Goal: Find specific page/section: Find specific page/section

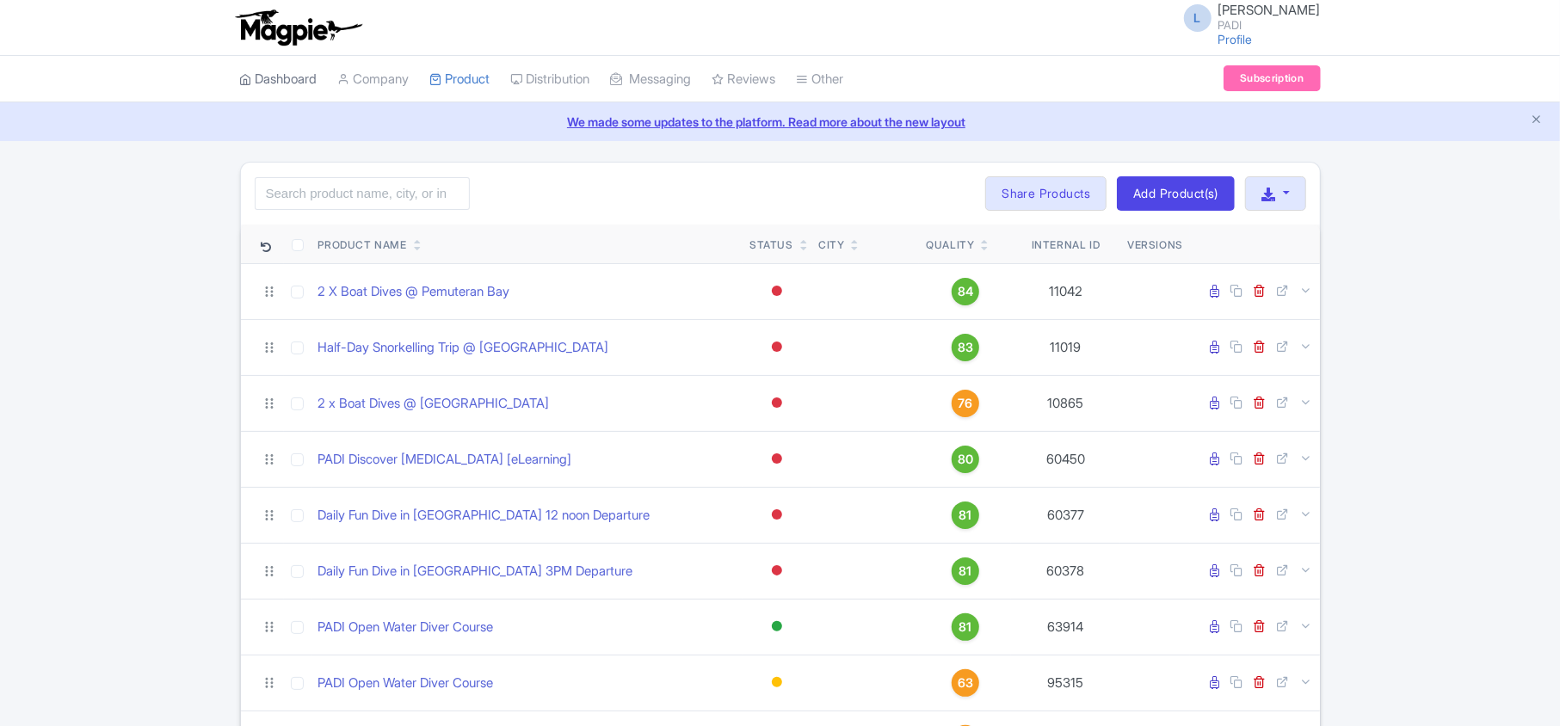
click at [274, 87] on link "Dashboard" at bounding box center [278, 79] width 77 height 47
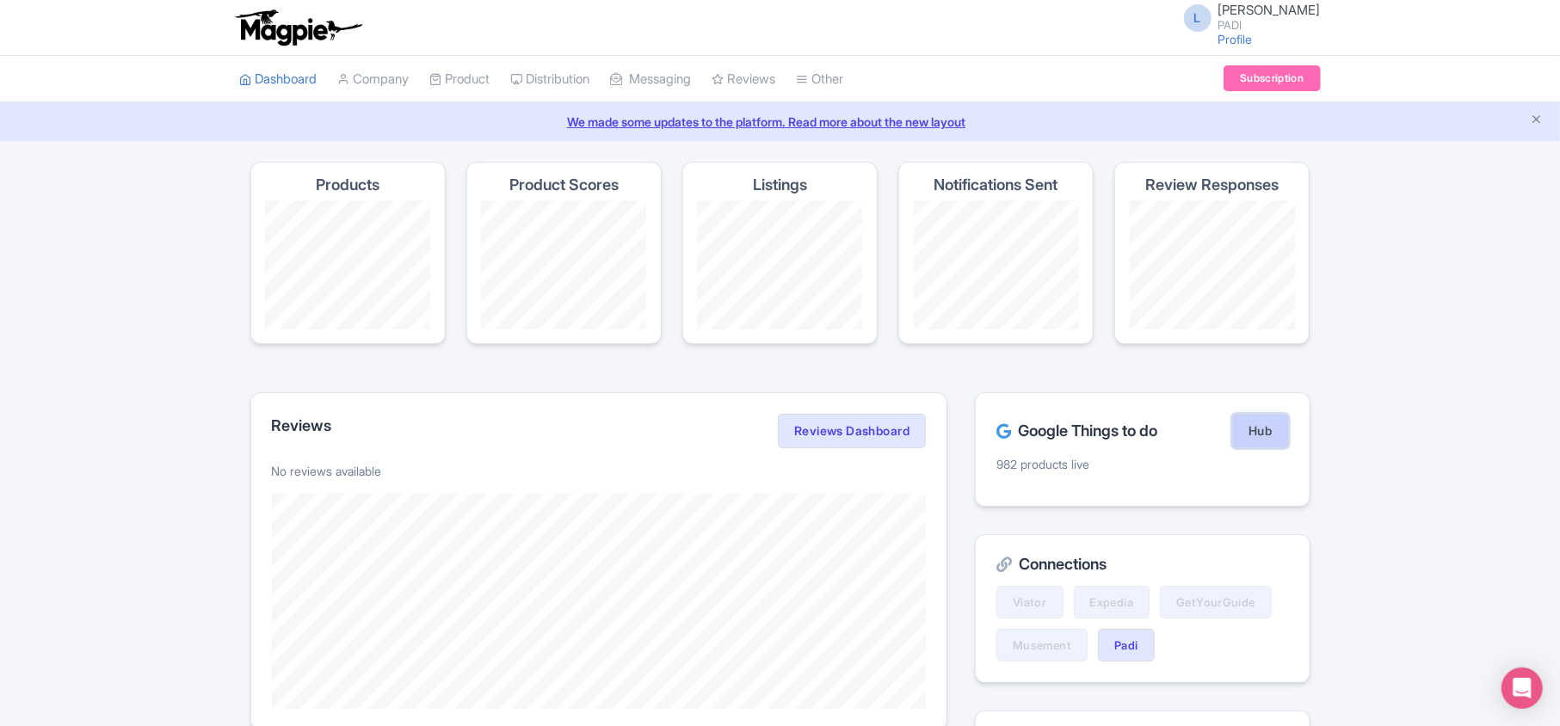
click at [1268, 435] on link "Hub" at bounding box center [1260, 431] width 56 height 34
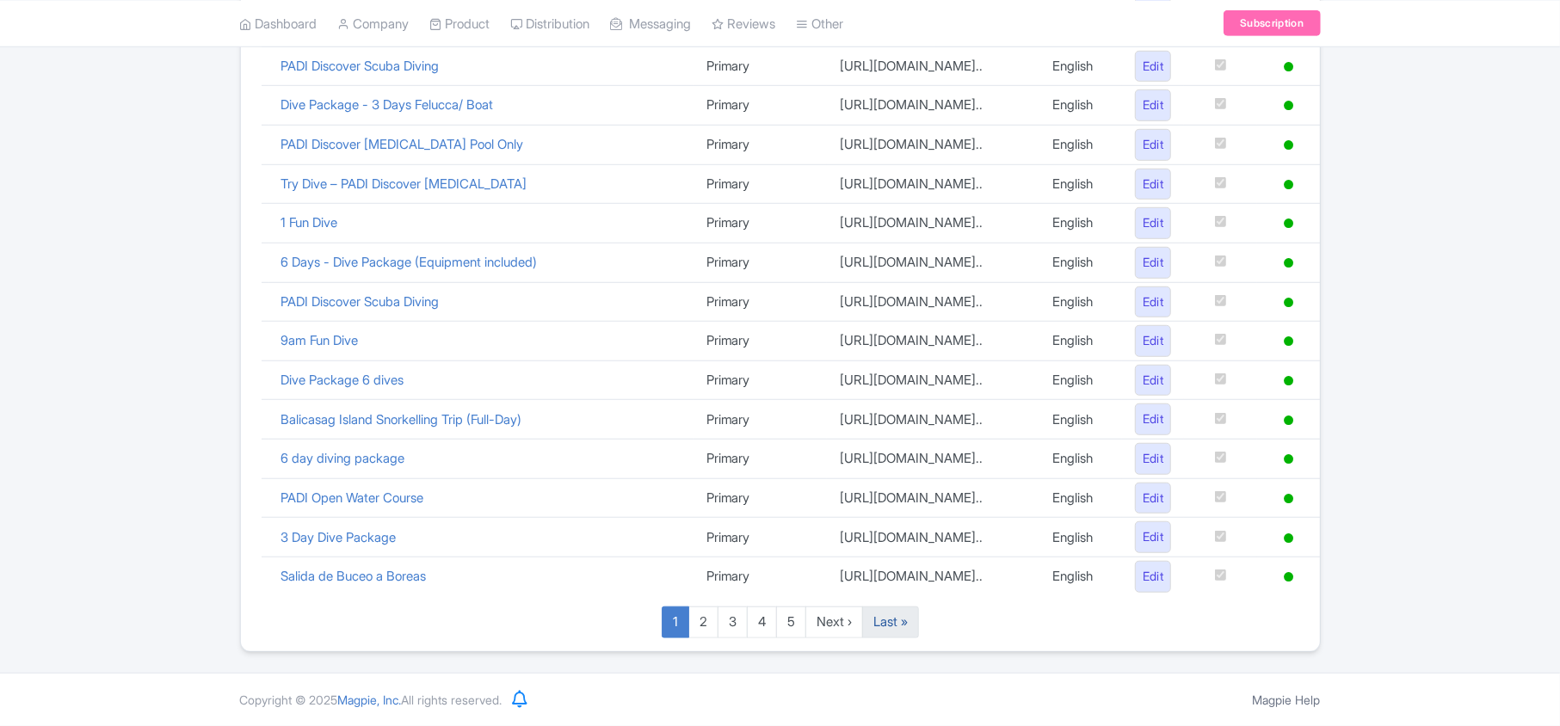
scroll to position [1188, 0]
click at [910, 626] on link "Last »" at bounding box center [890, 623] width 57 height 32
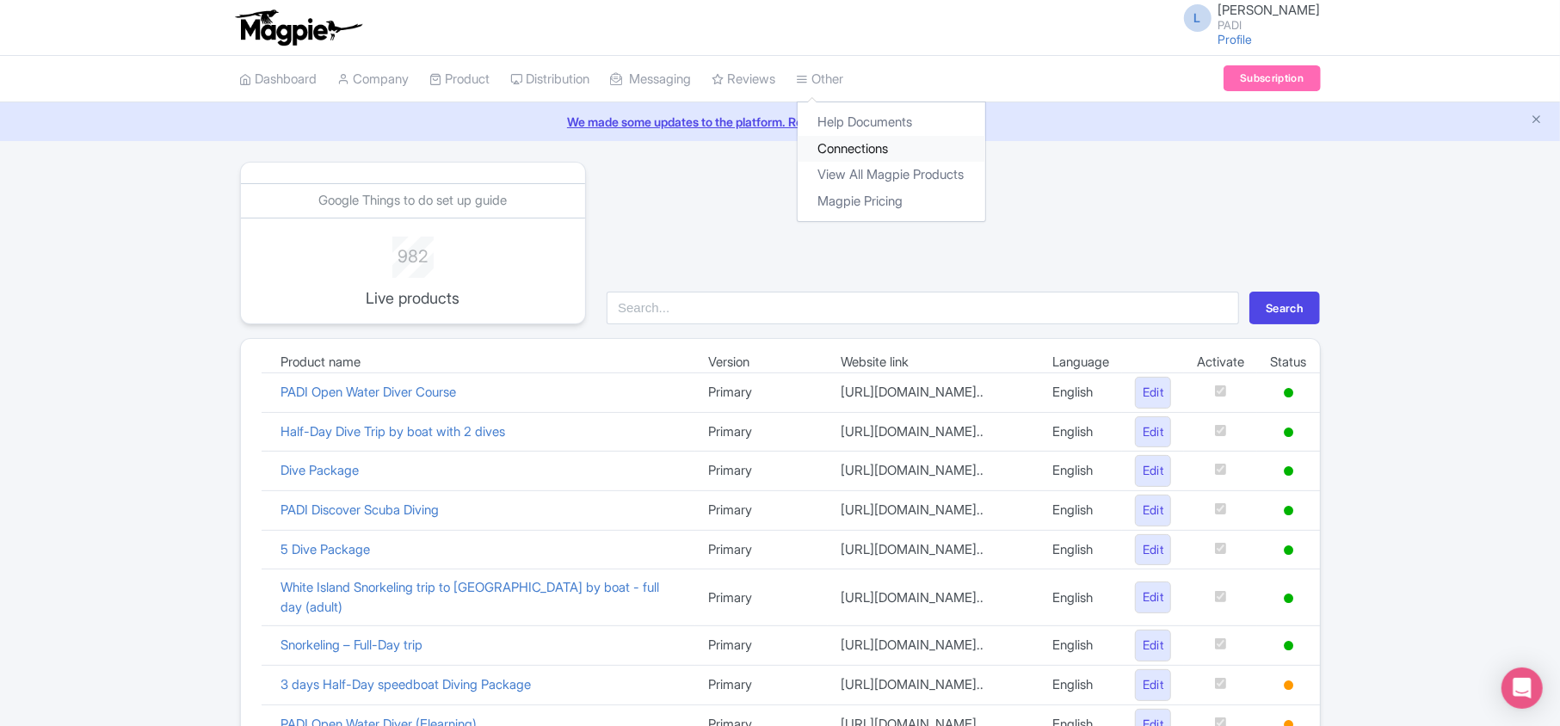
click at [857, 155] on link "Connections" at bounding box center [892, 149] width 188 height 27
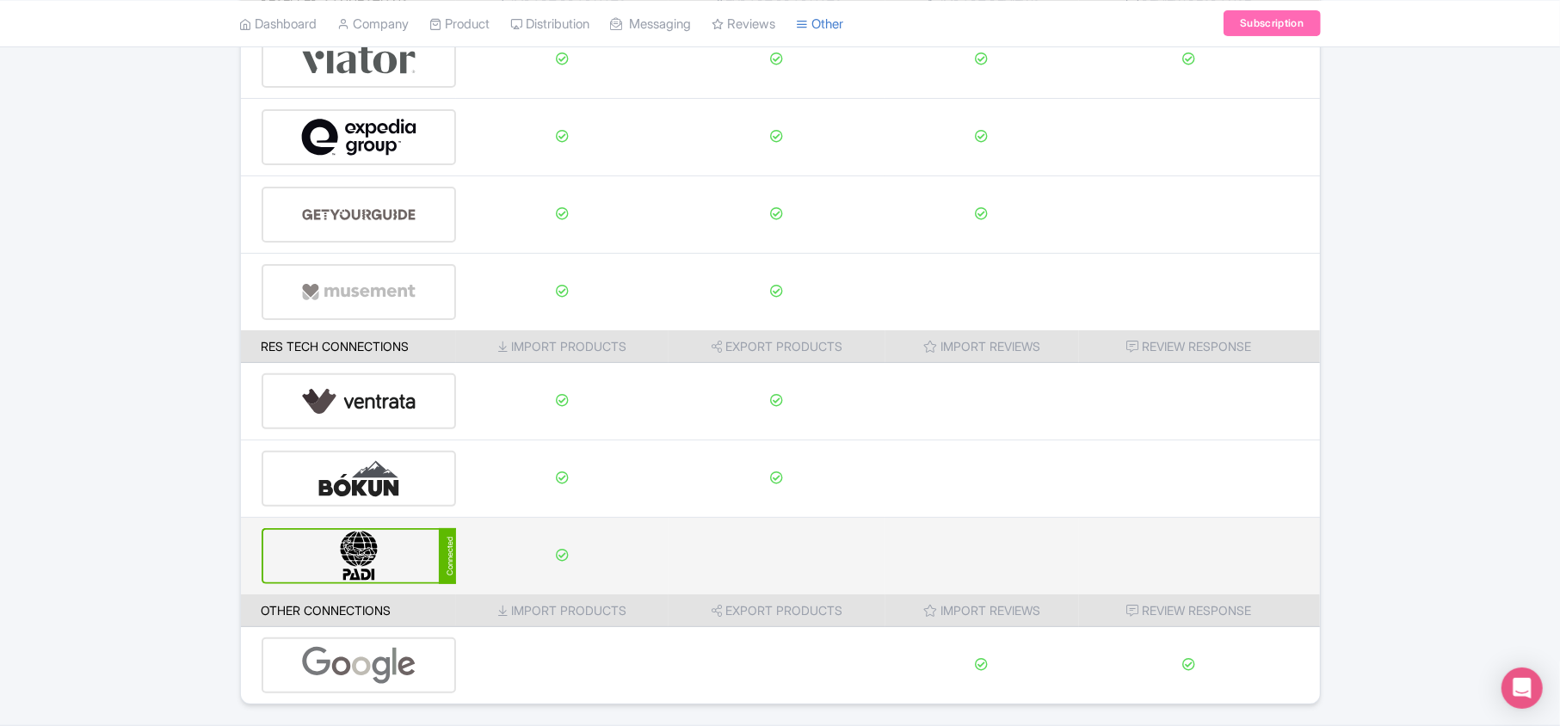
scroll to position [270, 0]
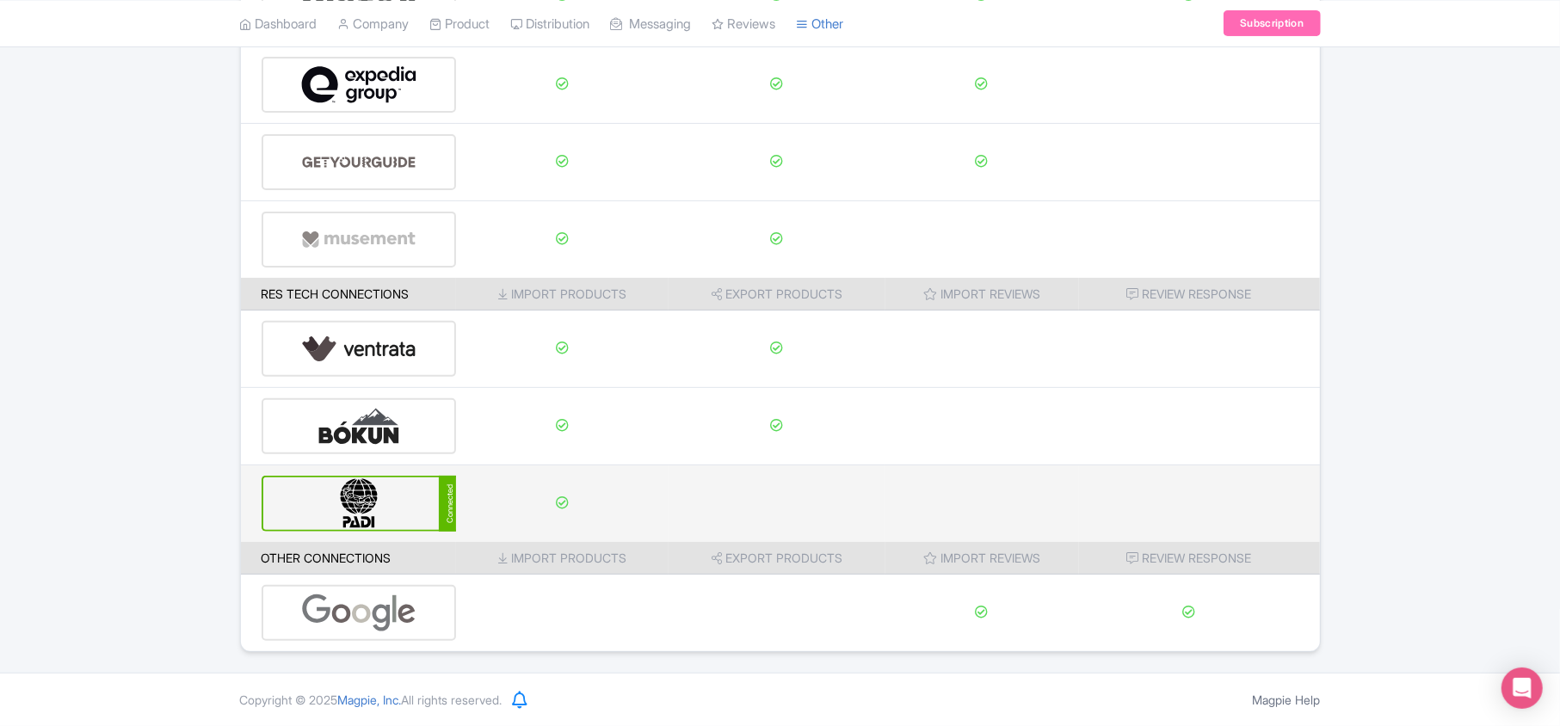
click at [362, 515] on img at bounding box center [359, 504] width 116 height 52
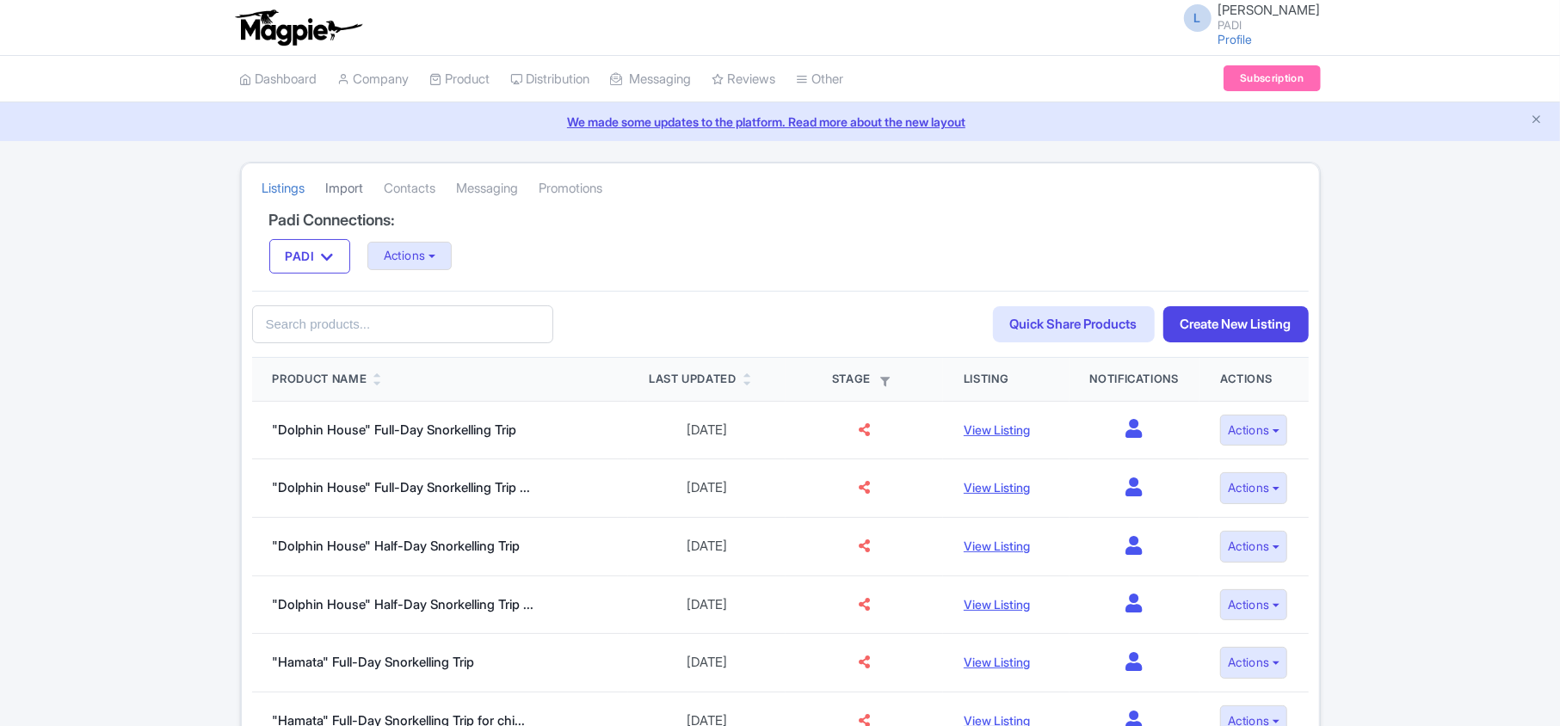
click at [342, 191] on link "Import" at bounding box center [345, 188] width 38 height 47
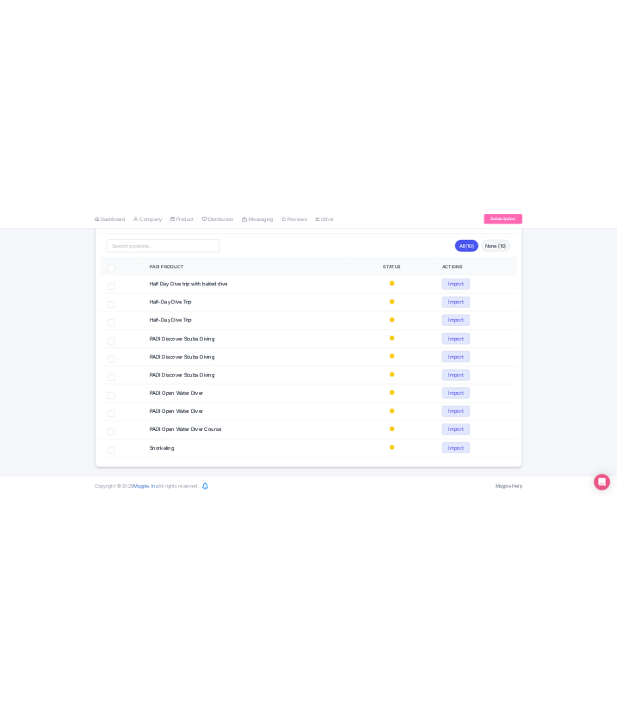
scroll to position [228, 0]
